Goal: Task Accomplishment & Management: Manage account settings

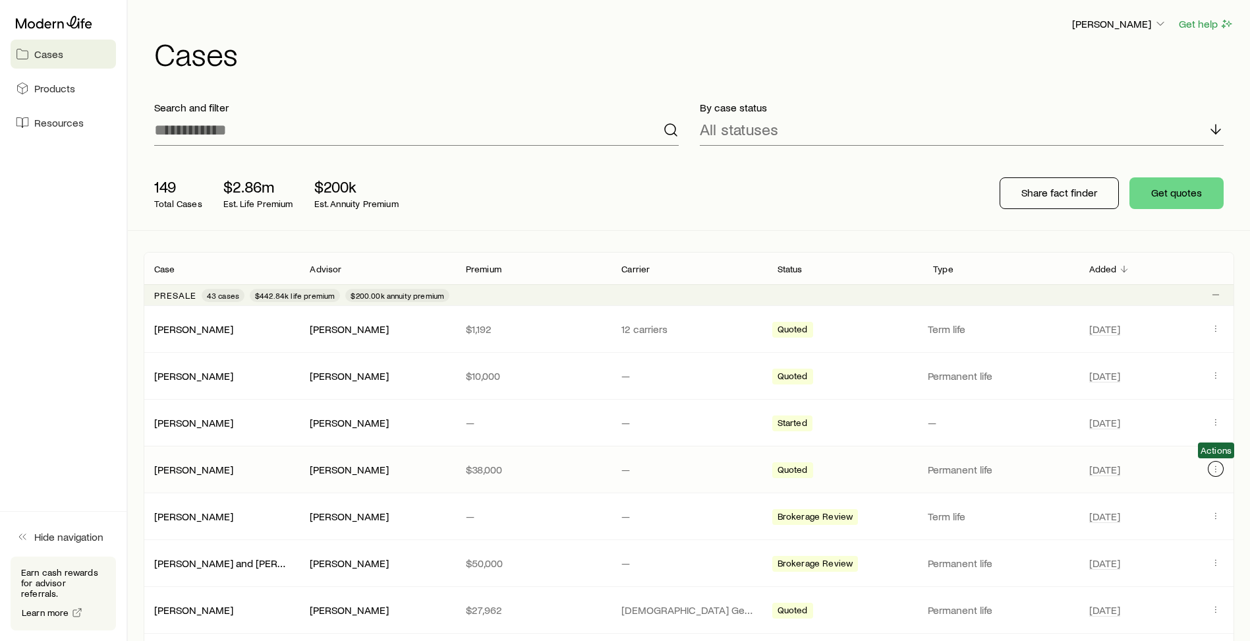
click at [1218, 470] on icon "Client cases" at bounding box center [1216, 468] width 11 height 11
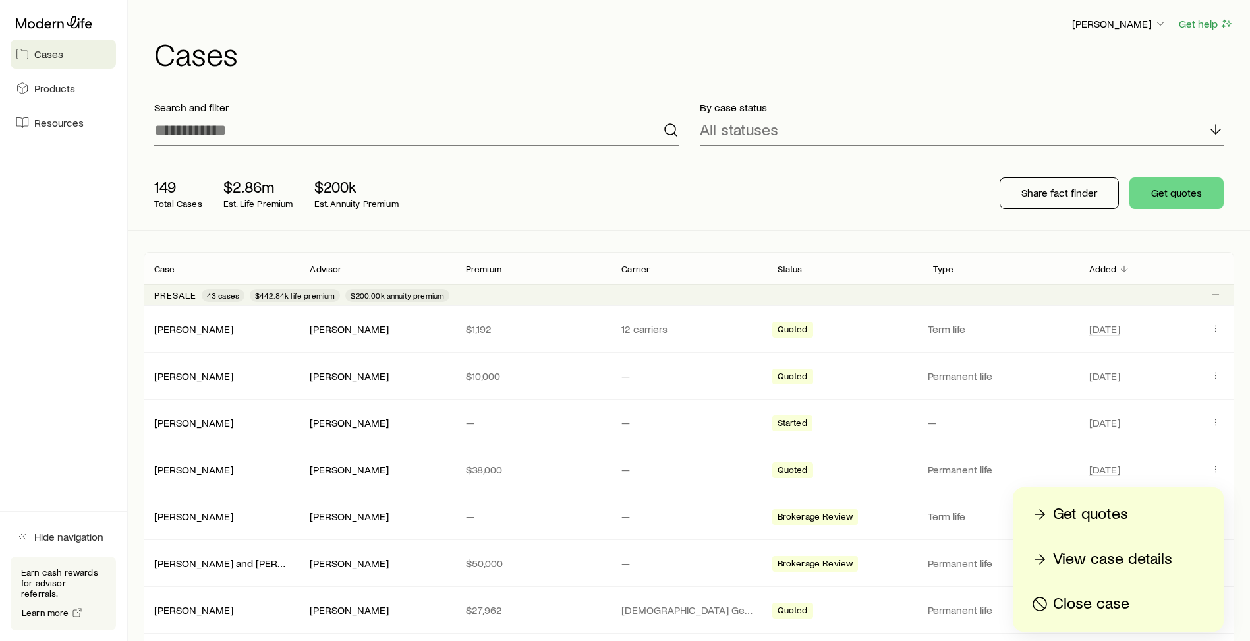
click at [1129, 558] on p "View case details" at bounding box center [1112, 558] width 119 height 21
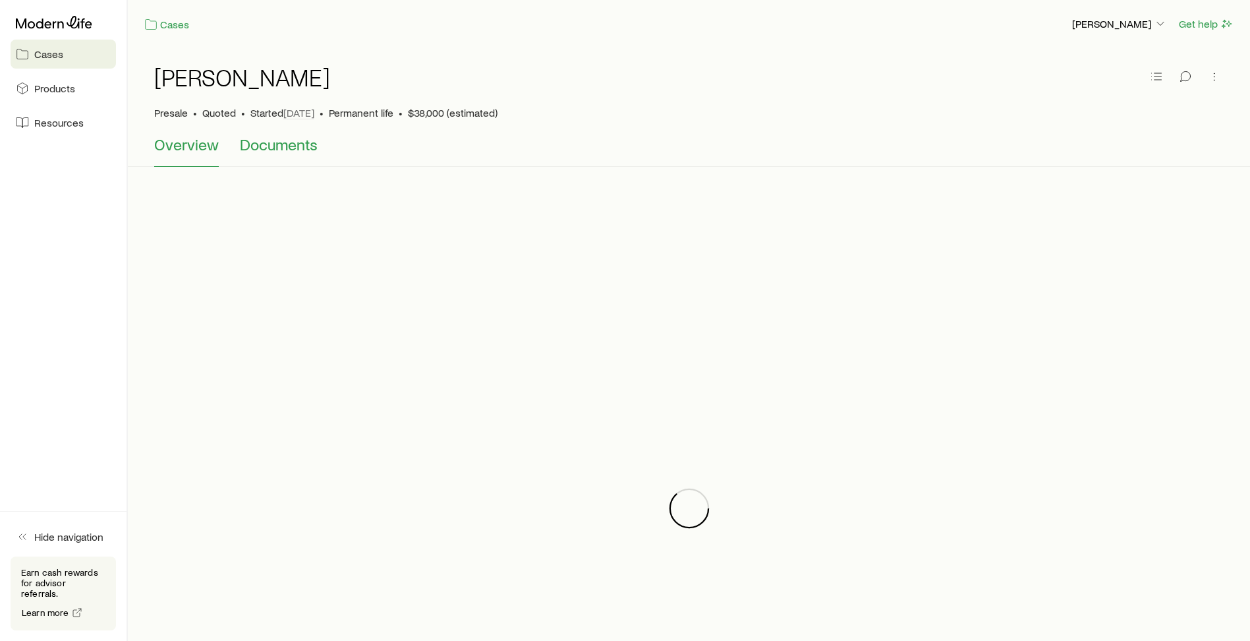
click at [295, 142] on span "Documents" at bounding box center [279, 144] width 78 height 18
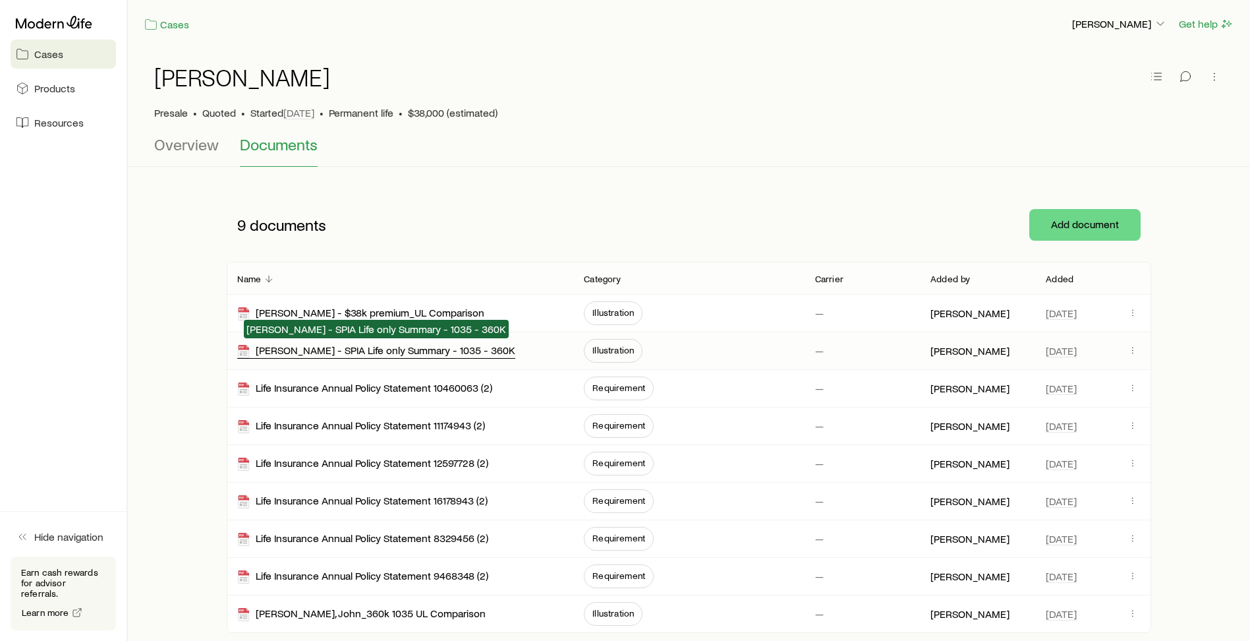
click at [384, 351] on div "[PERSON_NAME] - SPIA Life only Summary - 1035 - 360K" at bounding box center [376, 350] width 278 height 15
